Goal: Information Seeking & Learning: Learn about a topic

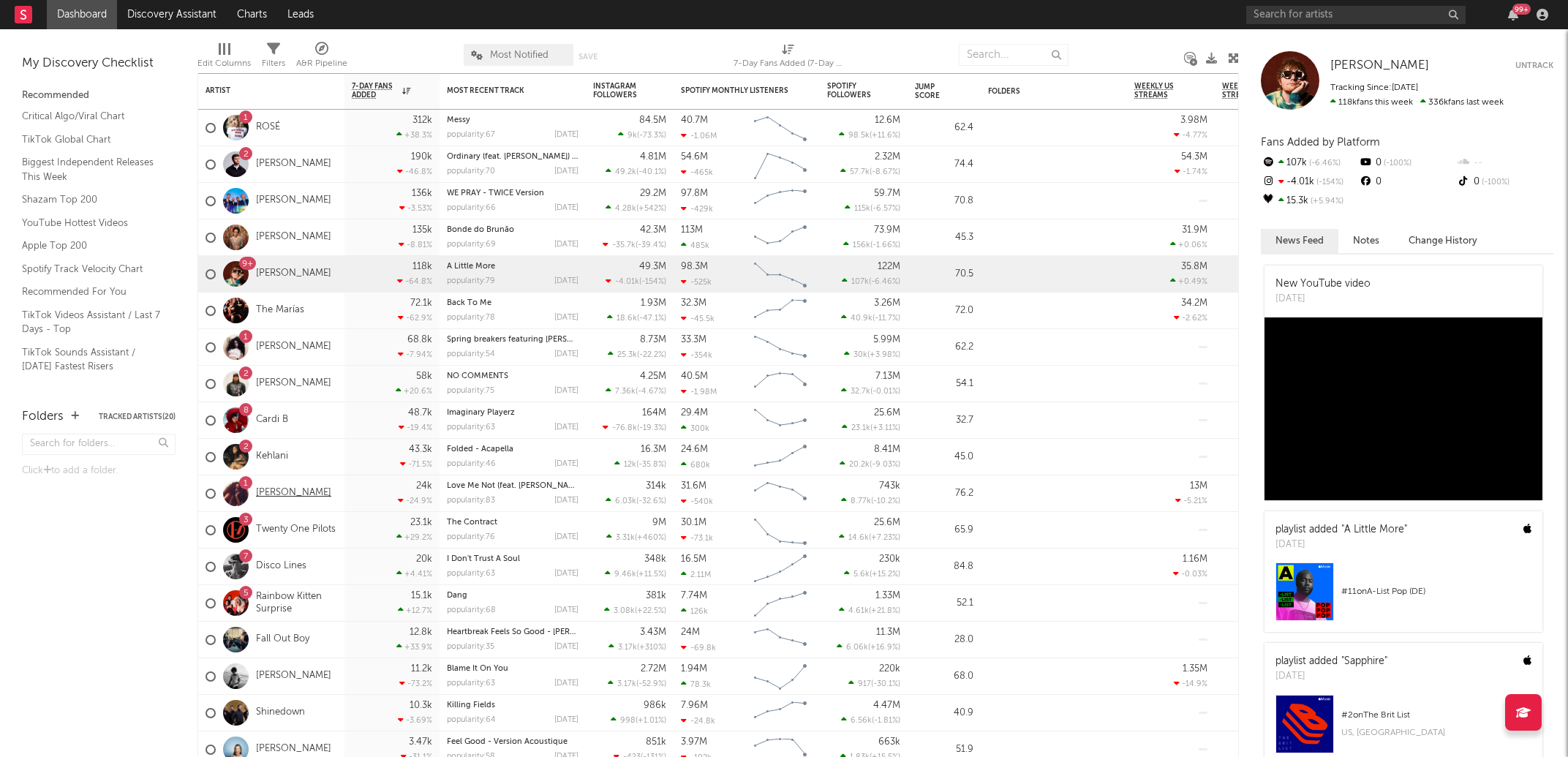
click at [296, 492] on link "[PERSON_NAME]" at bounding box center [293, 493] width 76 height 12
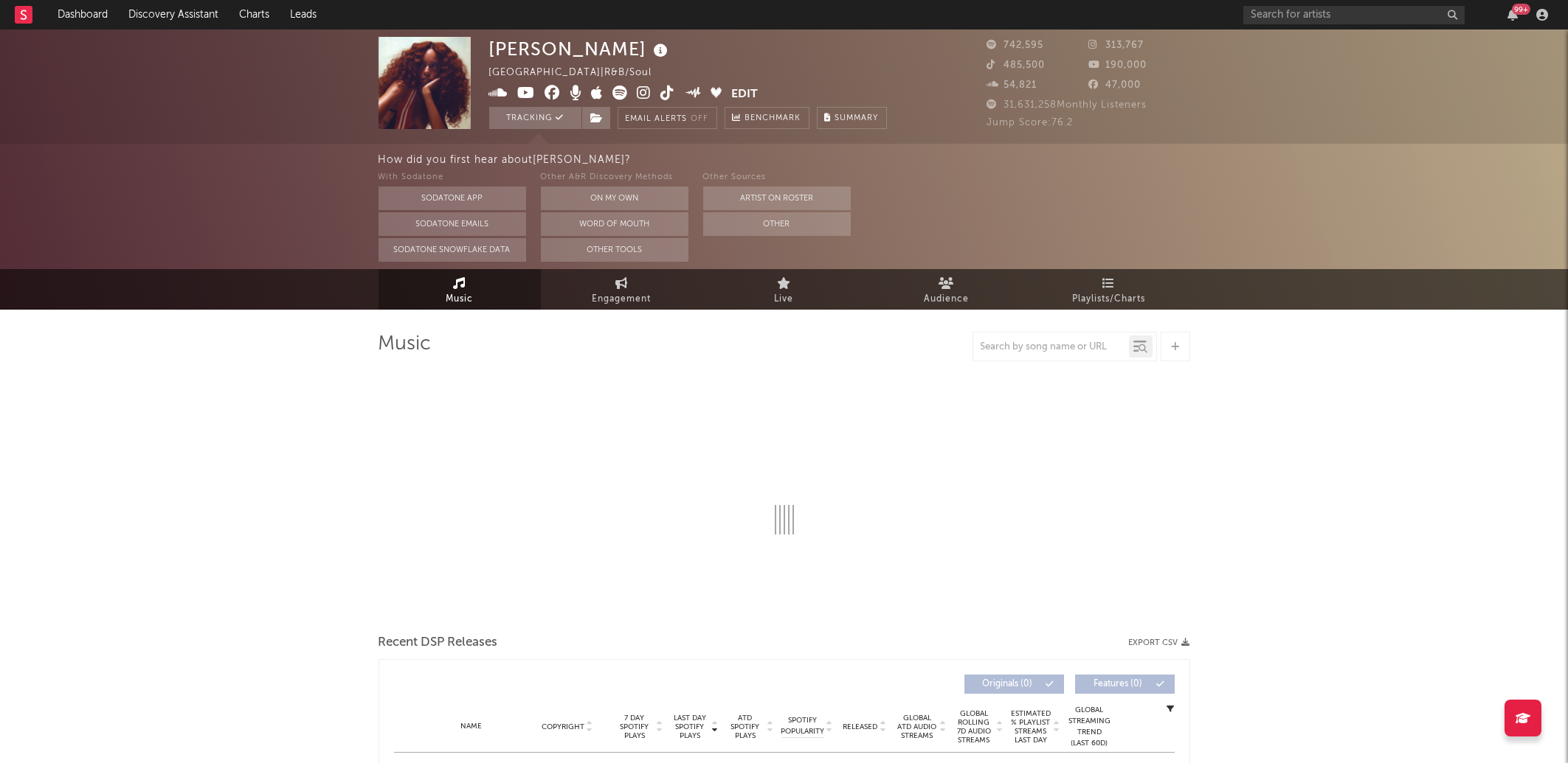
select select "6m"
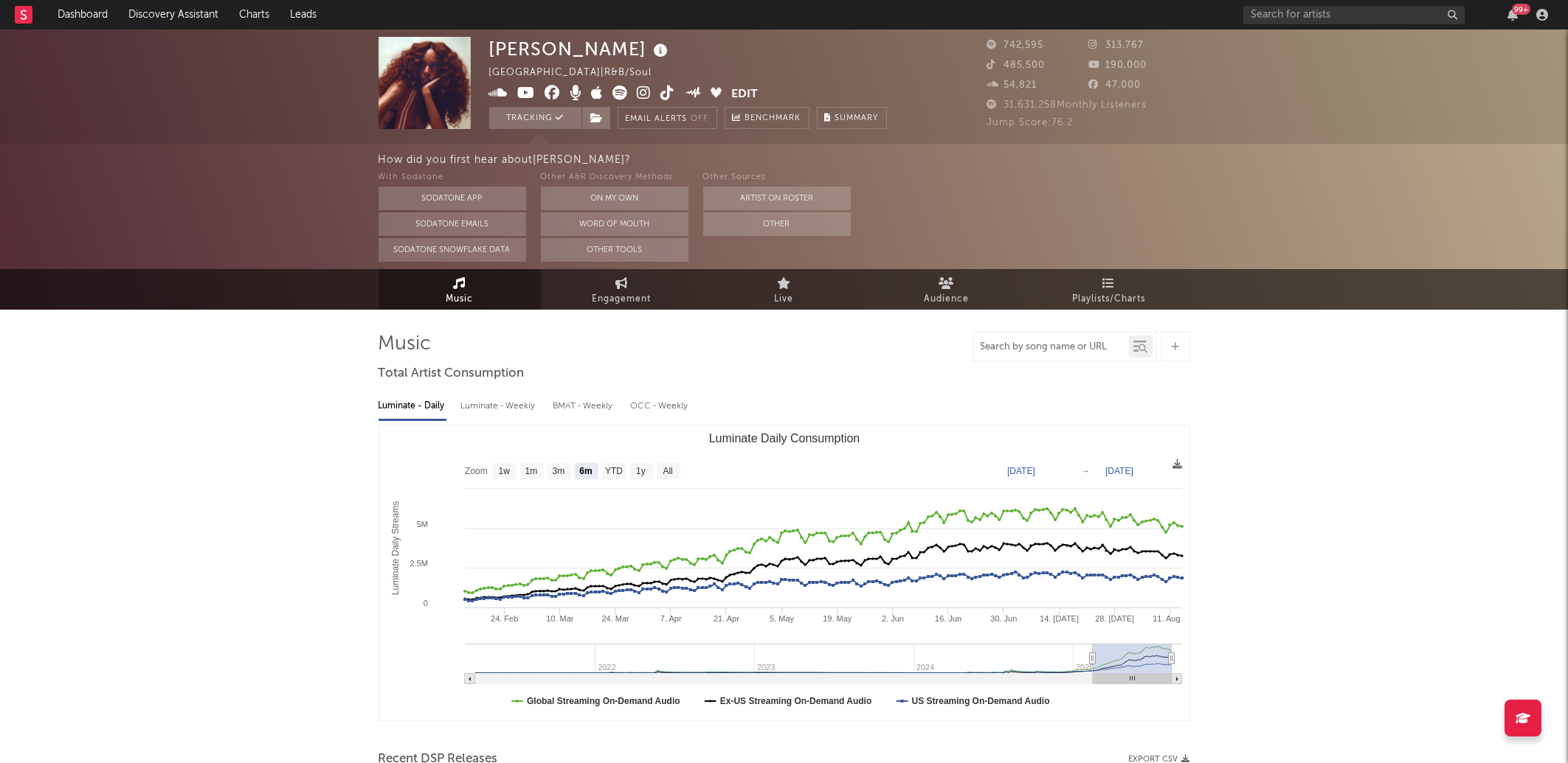
click at [1032, 348] on input "text" at bounding box center [1051, 348] width 156 height 12
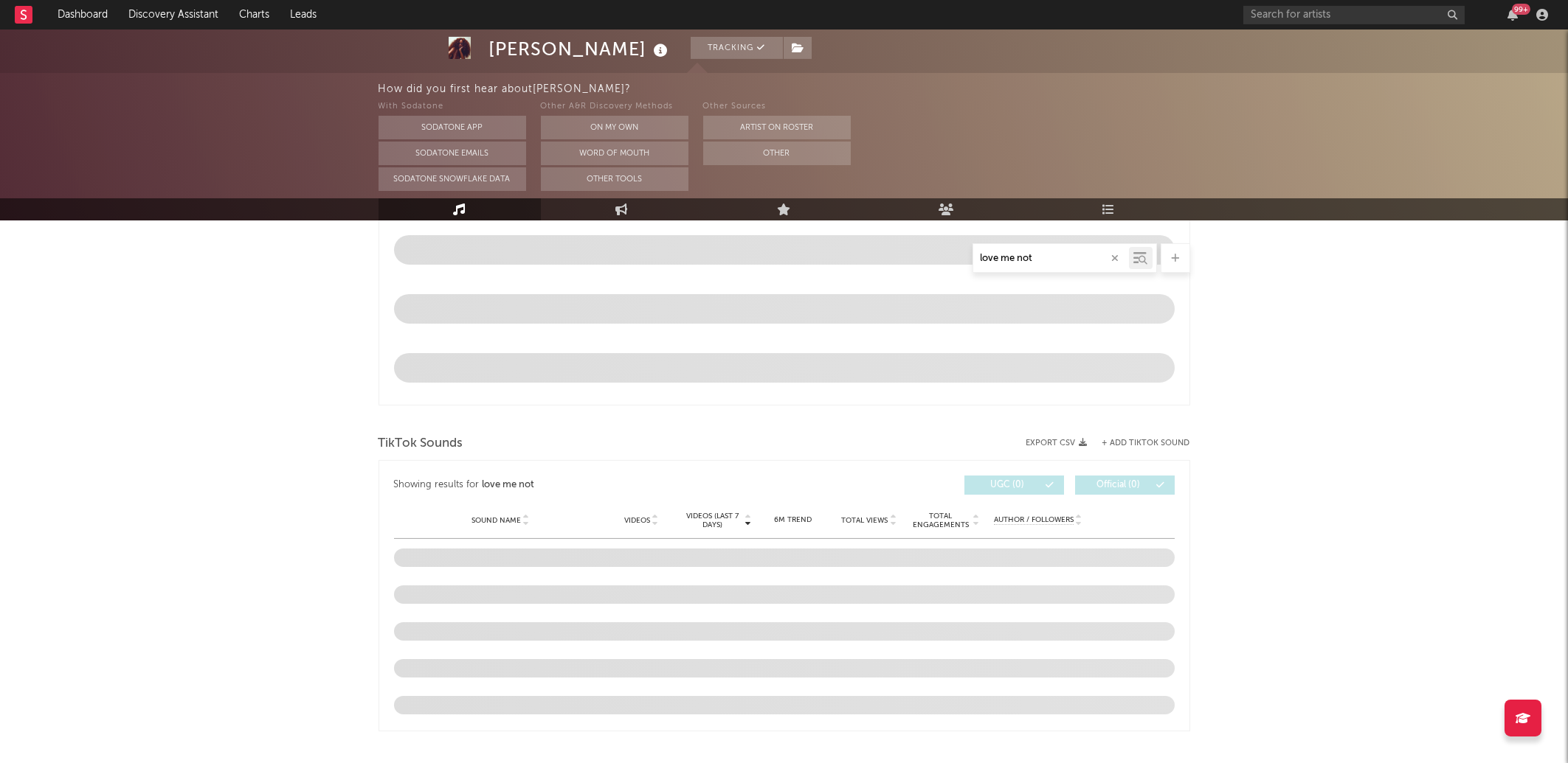
scroll to position [886, 0]
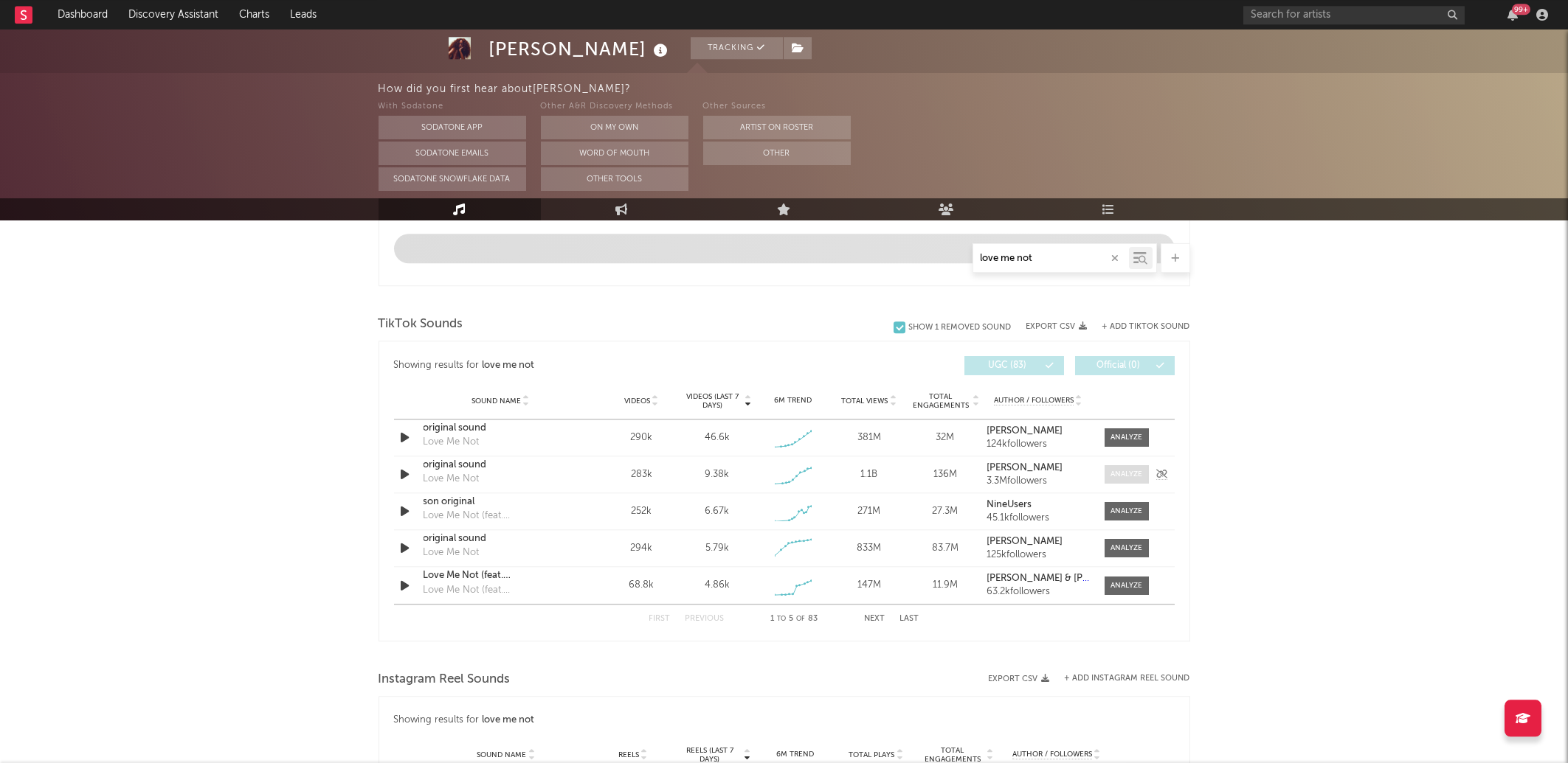
type input "love me not"
click at [1138, 470] on div at bounding box center [1126, 474] width 32 height 11
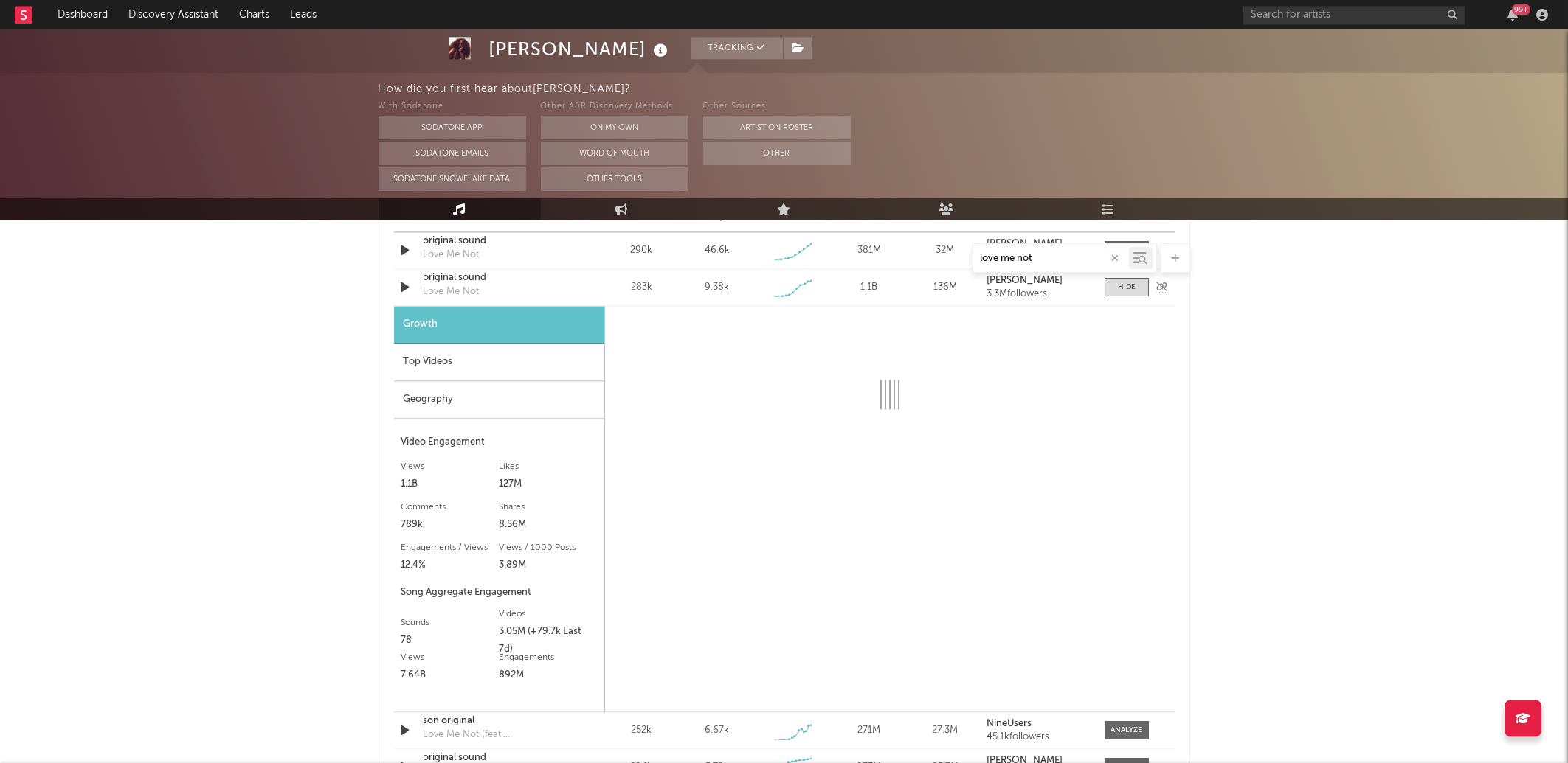
scroll to position [1075, 0]
select select "1w"
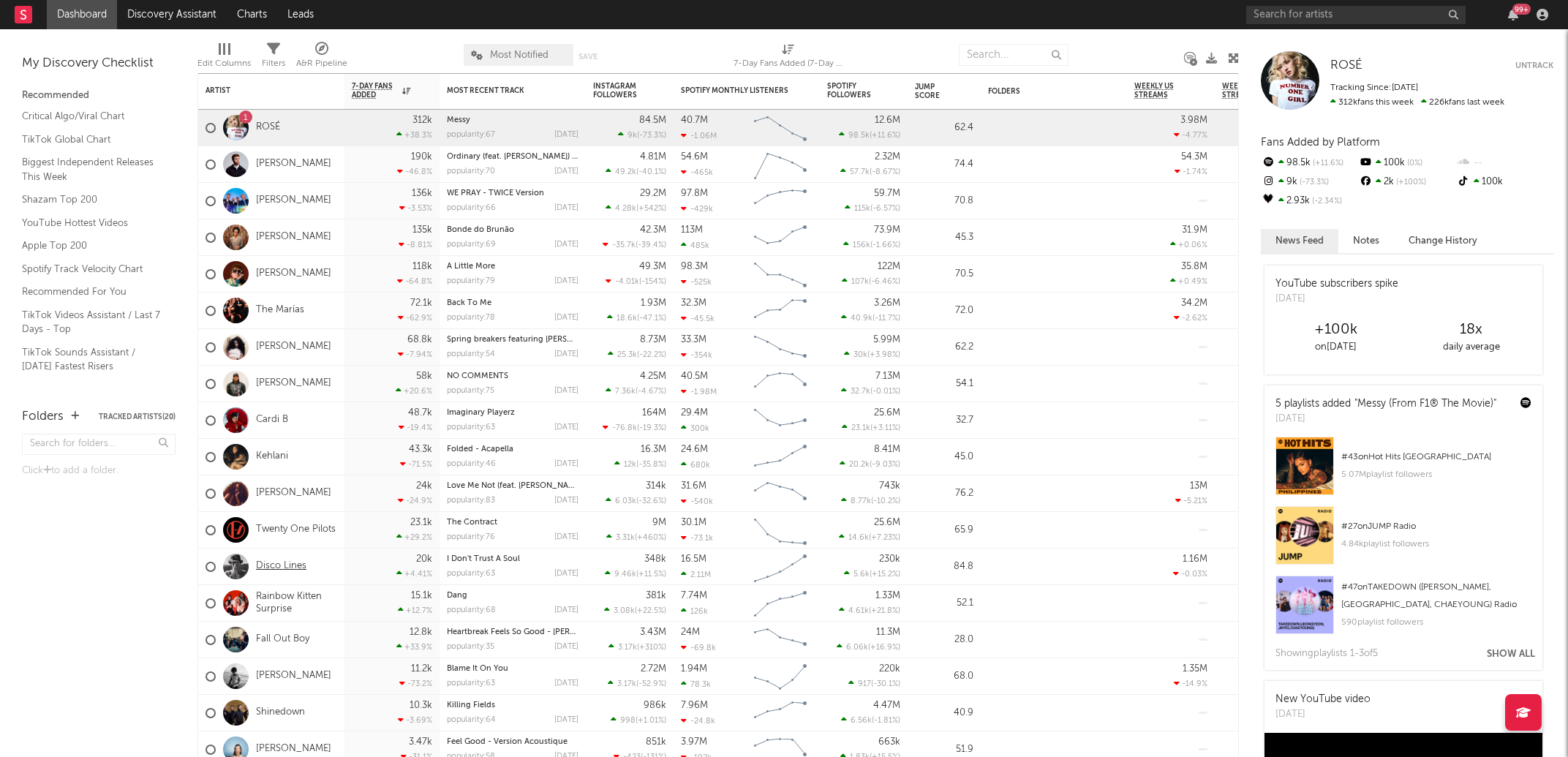
click at [275, 561] on link "Disco Lines" at bounding box center [281, 566] width 51 height 12
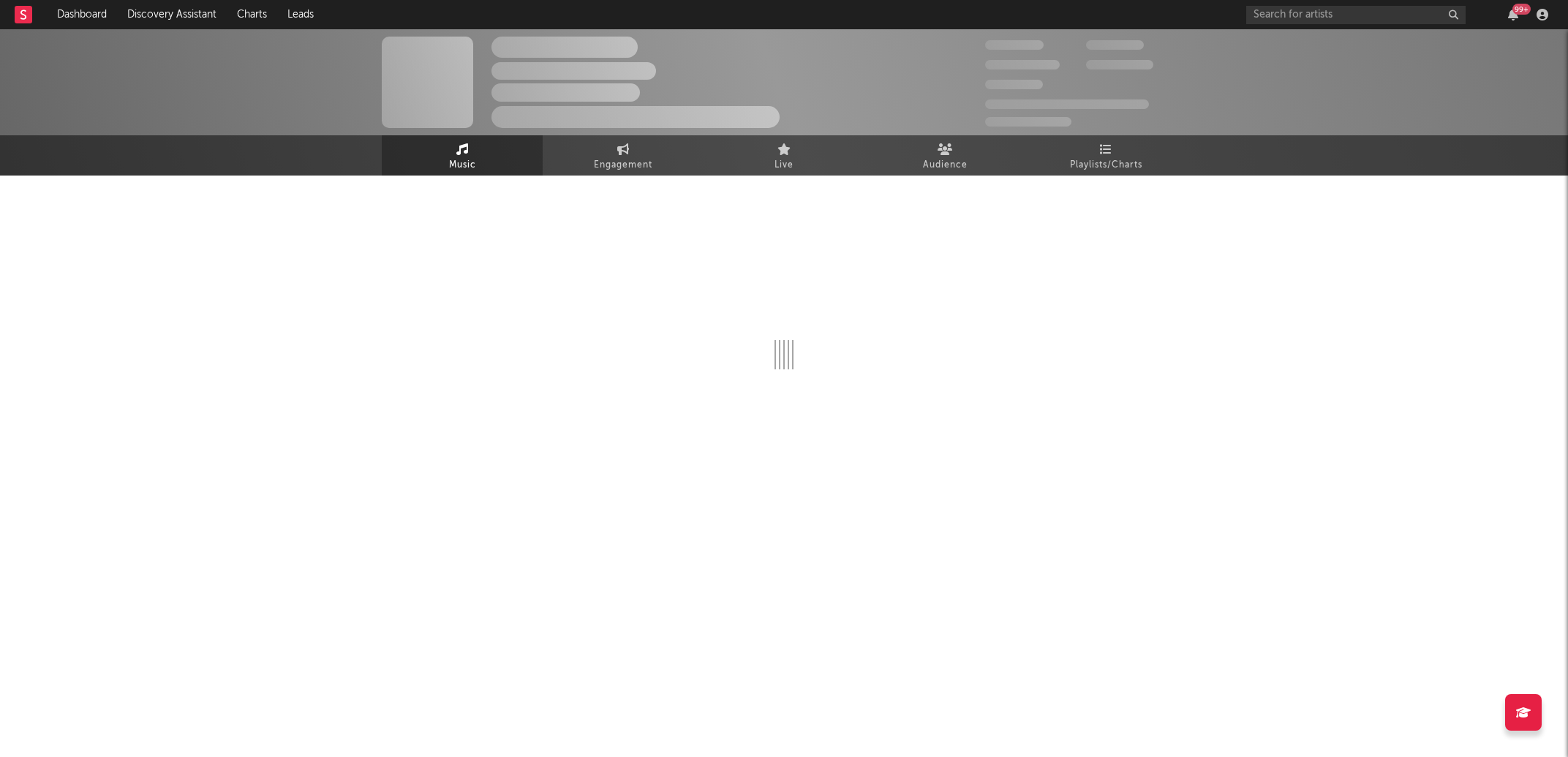
select select "6m"
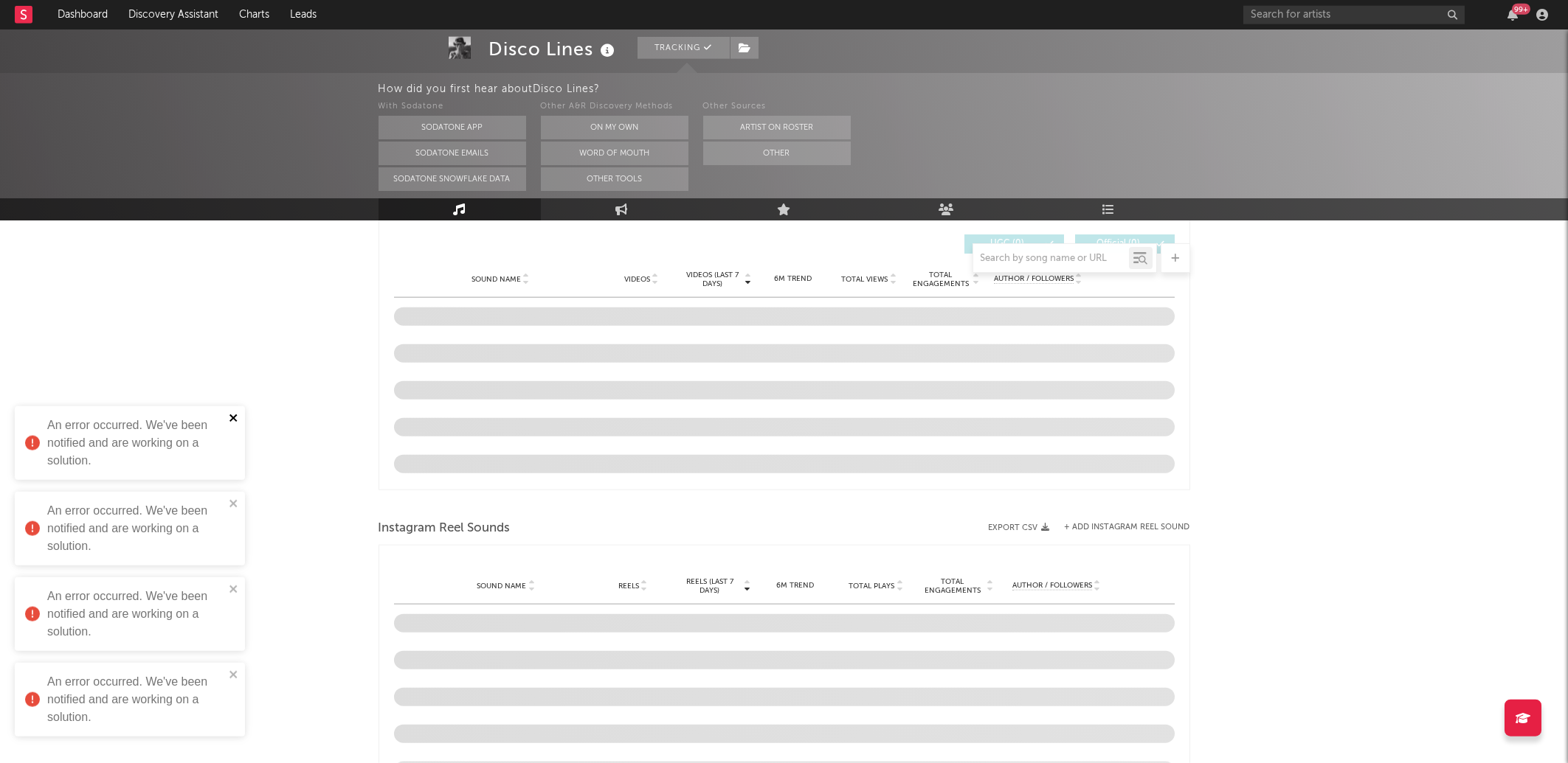
scroll to position [1009, 0]
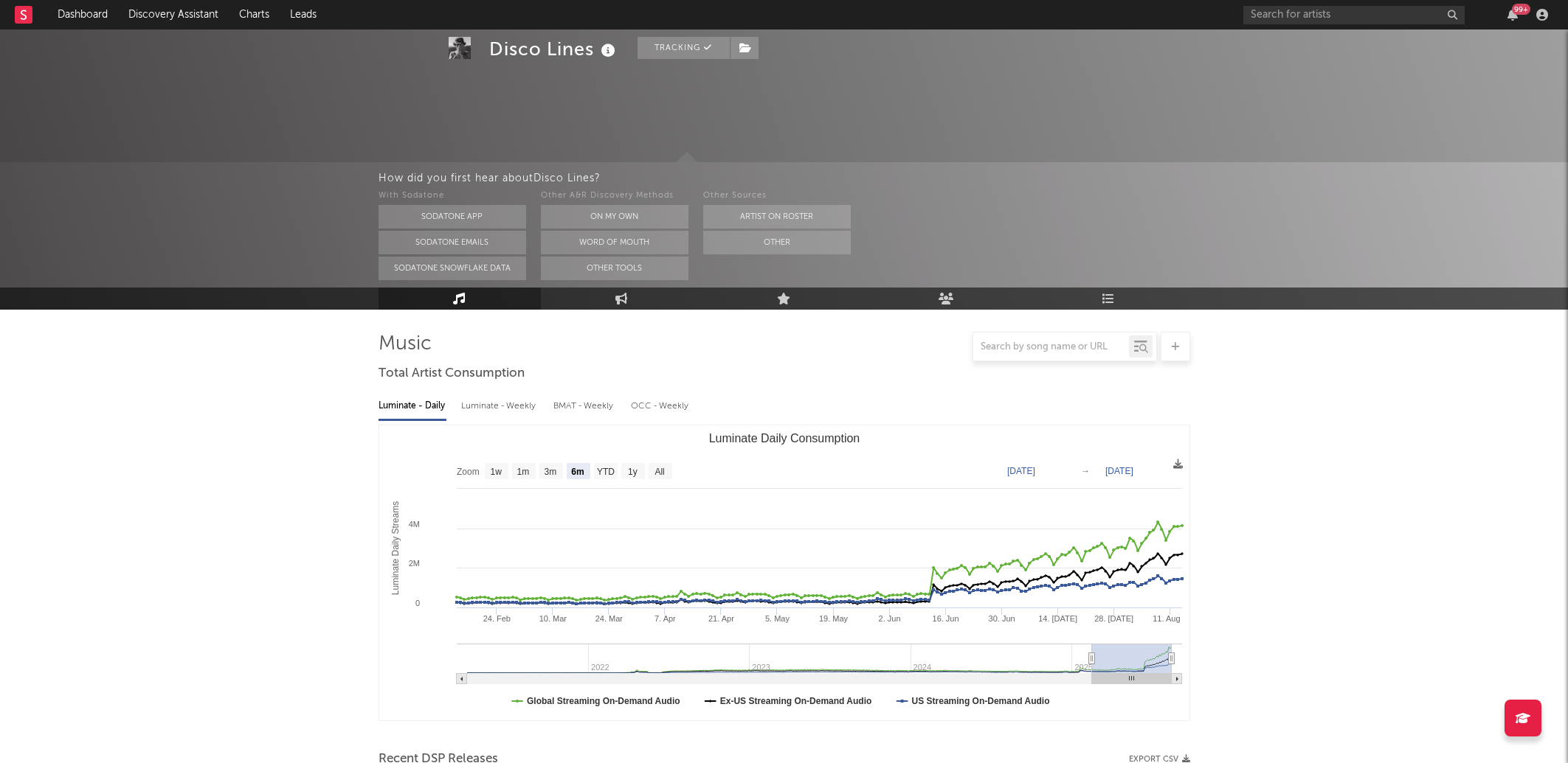
select select "6m"
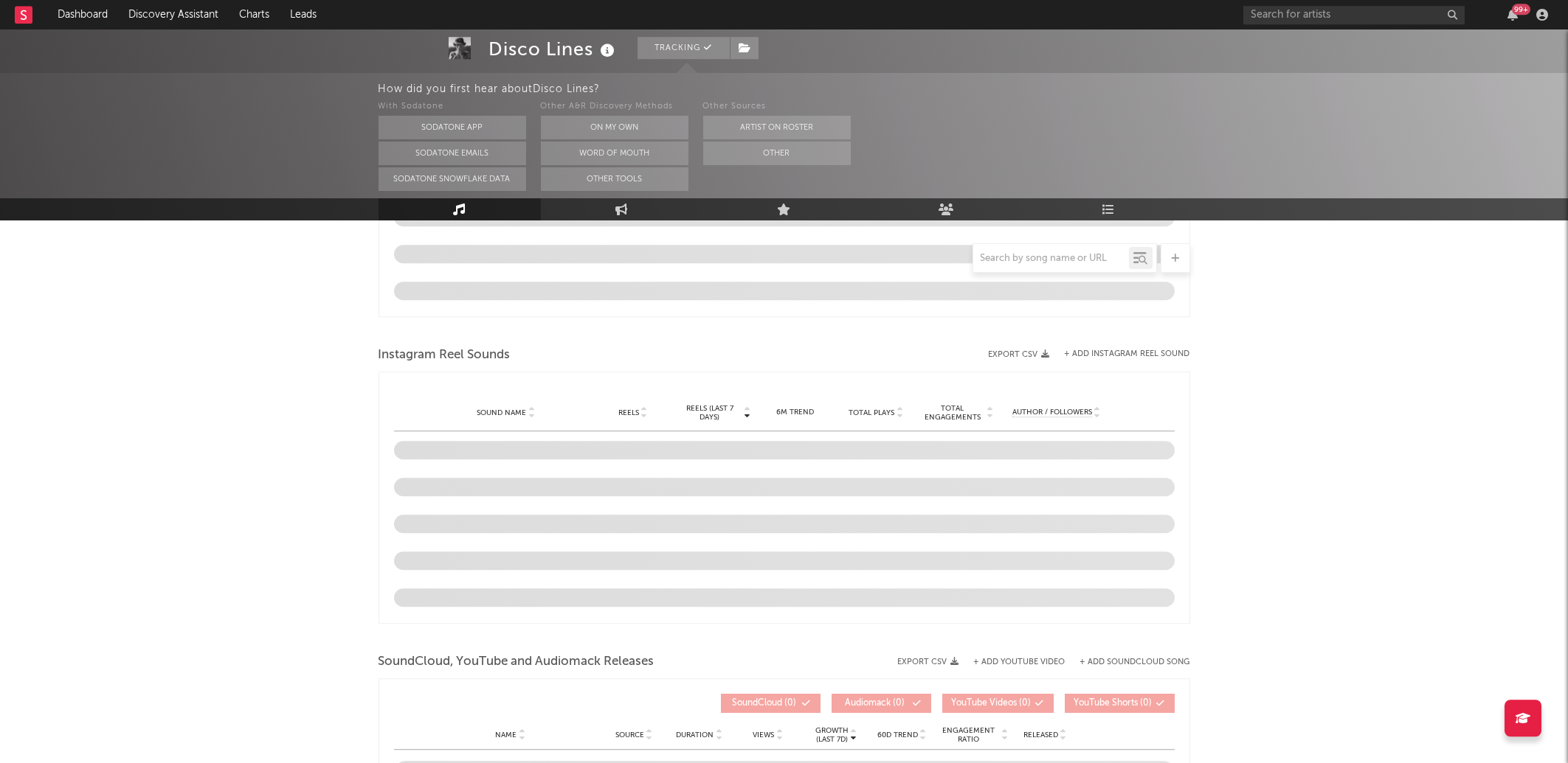
scroll to position [1184, 0]
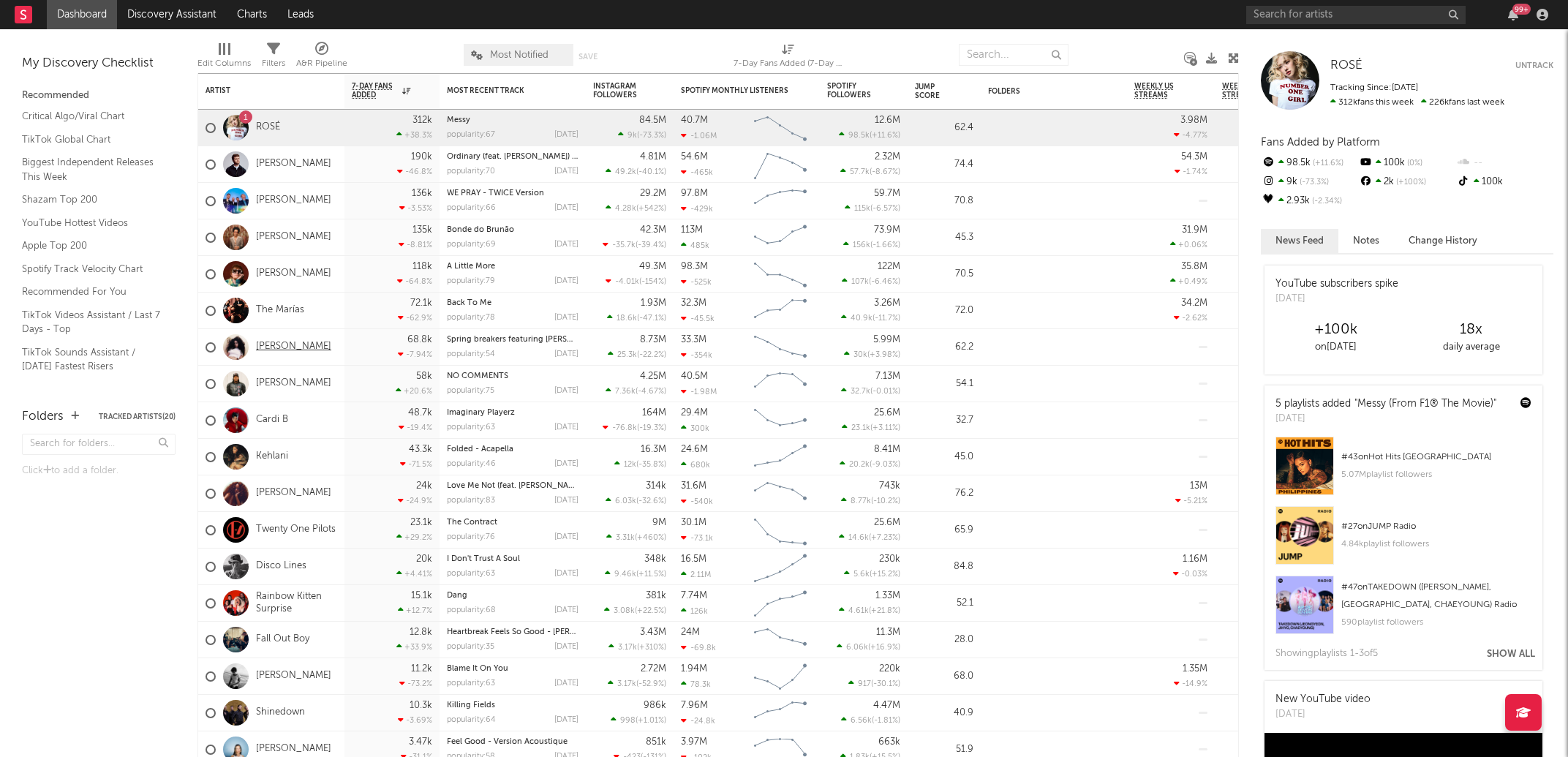
click at [281, 342] on link "[PERSON_NAME]" at bounding box center [293, 347] width 76 height 12
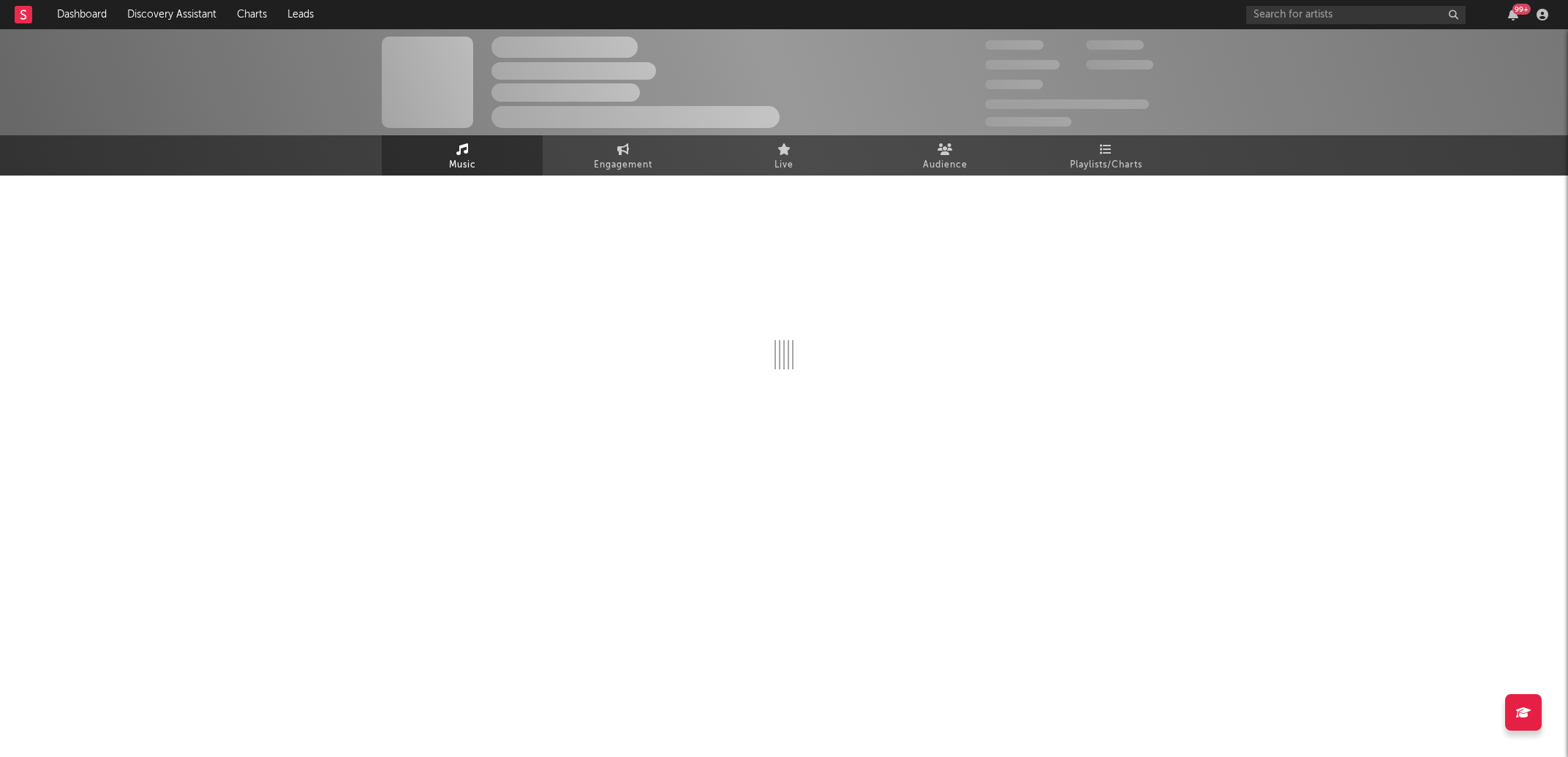
select select "6m"
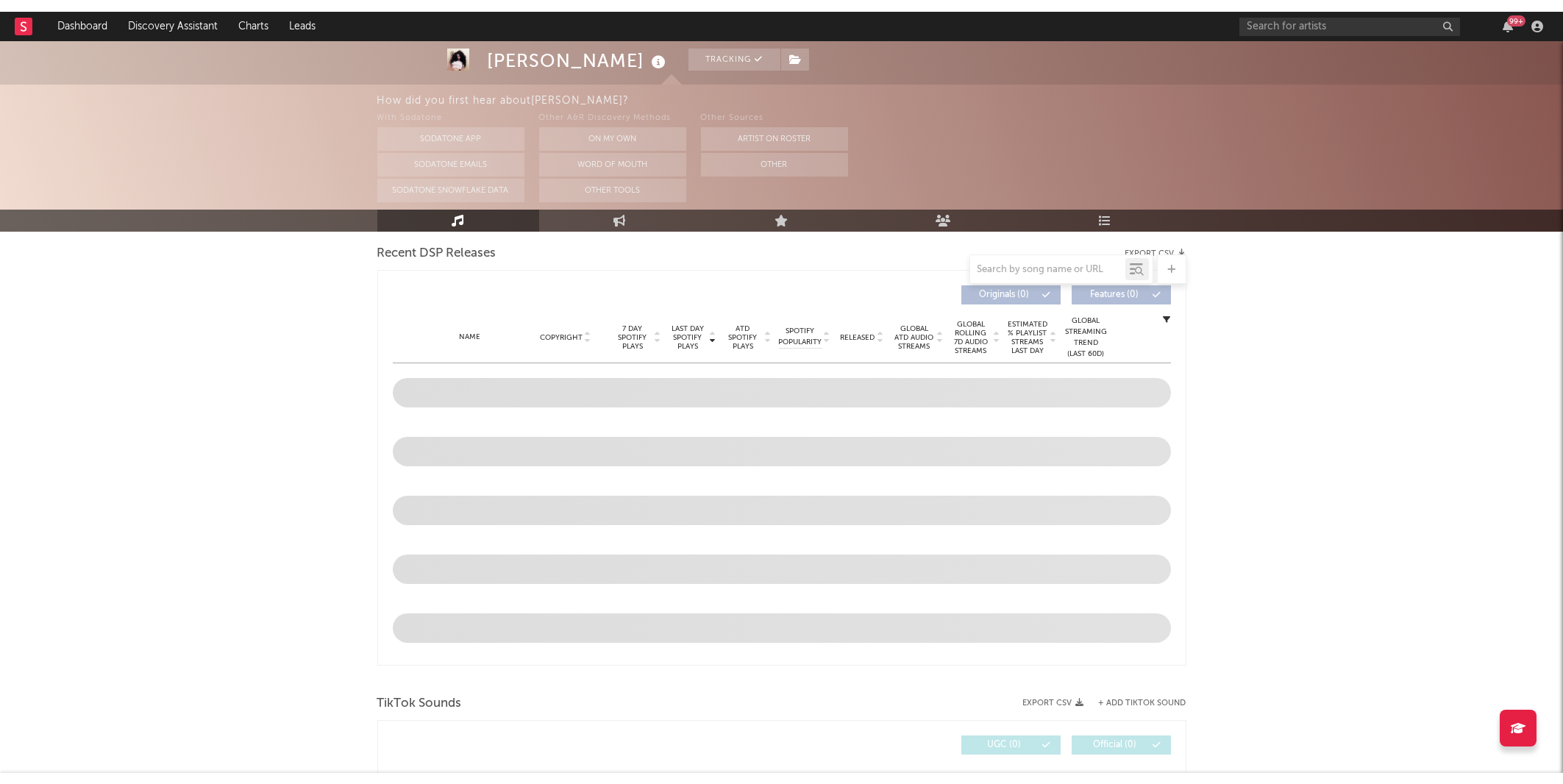
scroll to position [516, 0]
